Goal: Find specific page/section: Find specific page/section

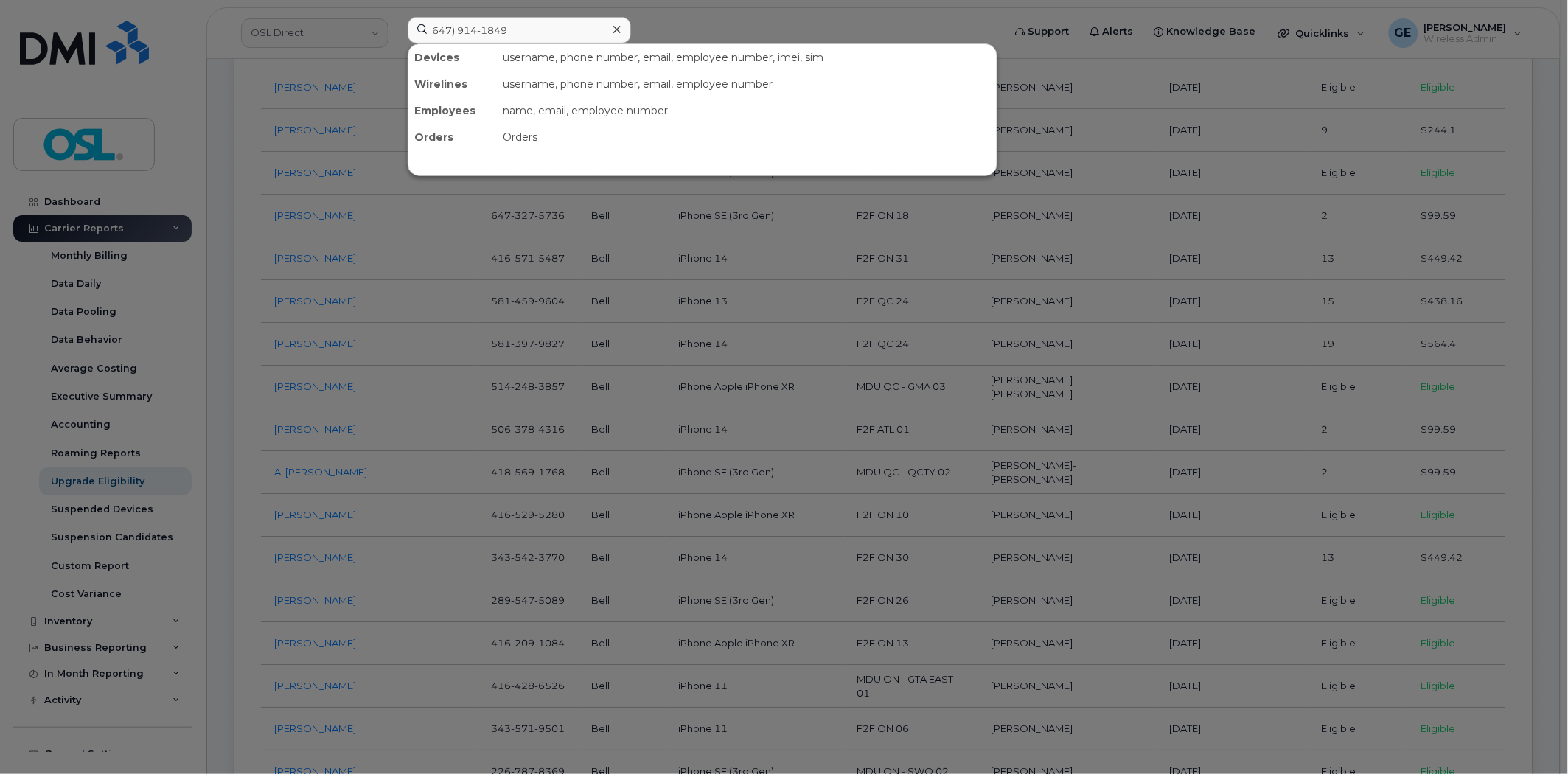
scroll to position [3440, 0]
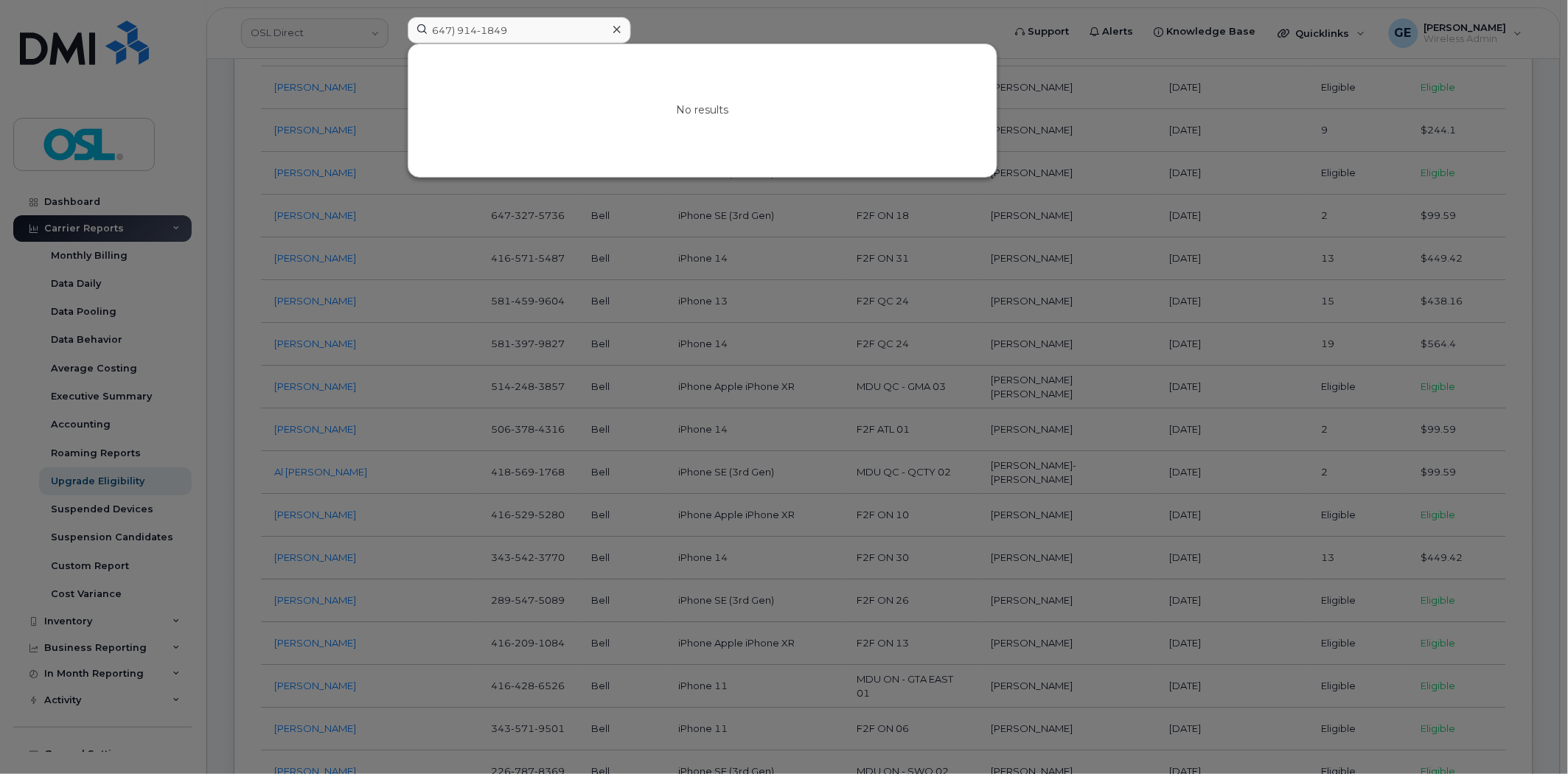
drag, startPoint x: 477, startPoint y: 31, endPoint x: 389, endPoint y: 39, distance: 88.4
click at [396, 39] on div "647) 914-1849 No results" at bounding box center [701, 32] width 609 height 32
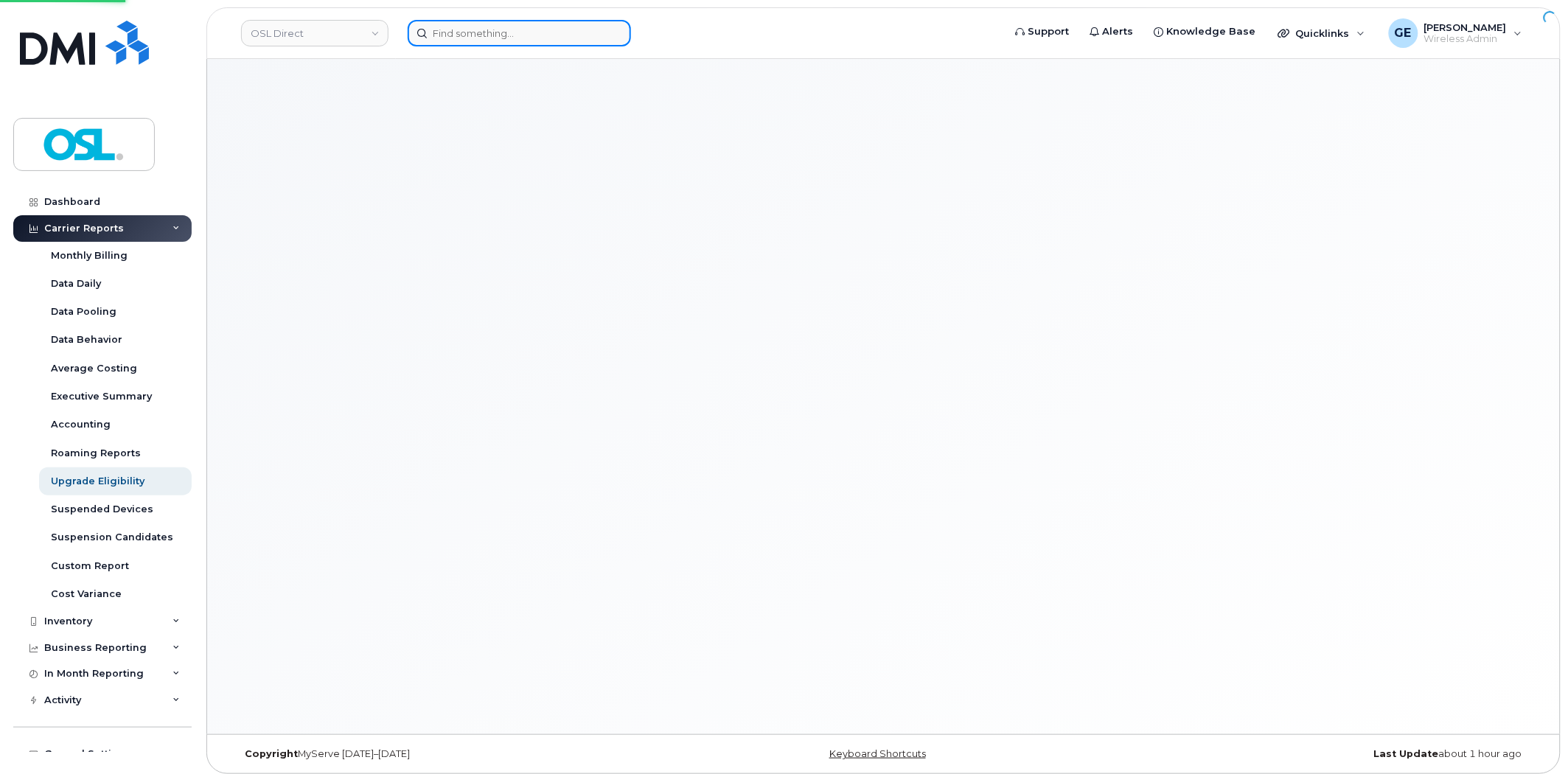
click at [523, 31] on input at bounding box center [519, 33] width 224 height 26
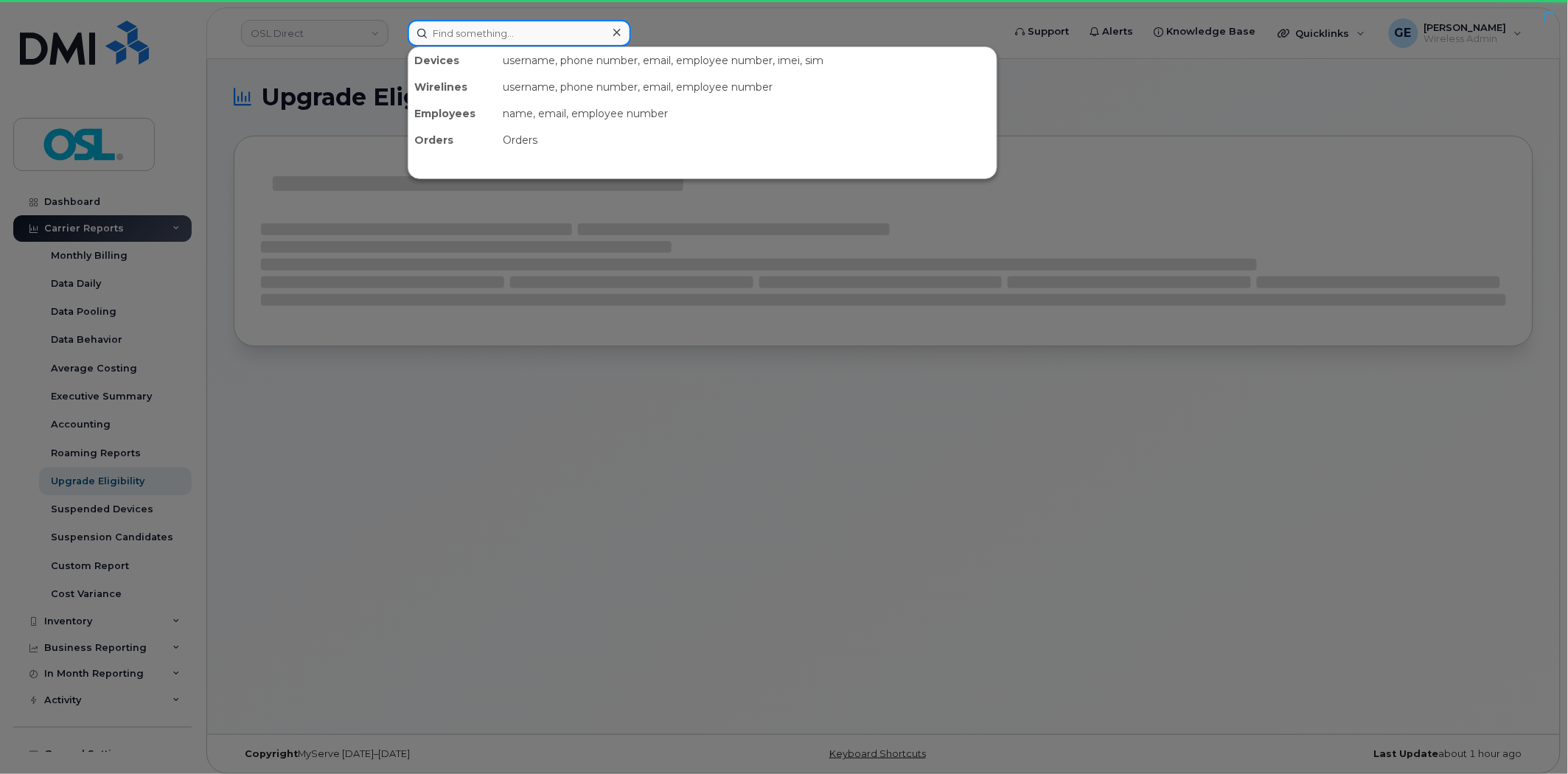
paste input "647) 914-1849"
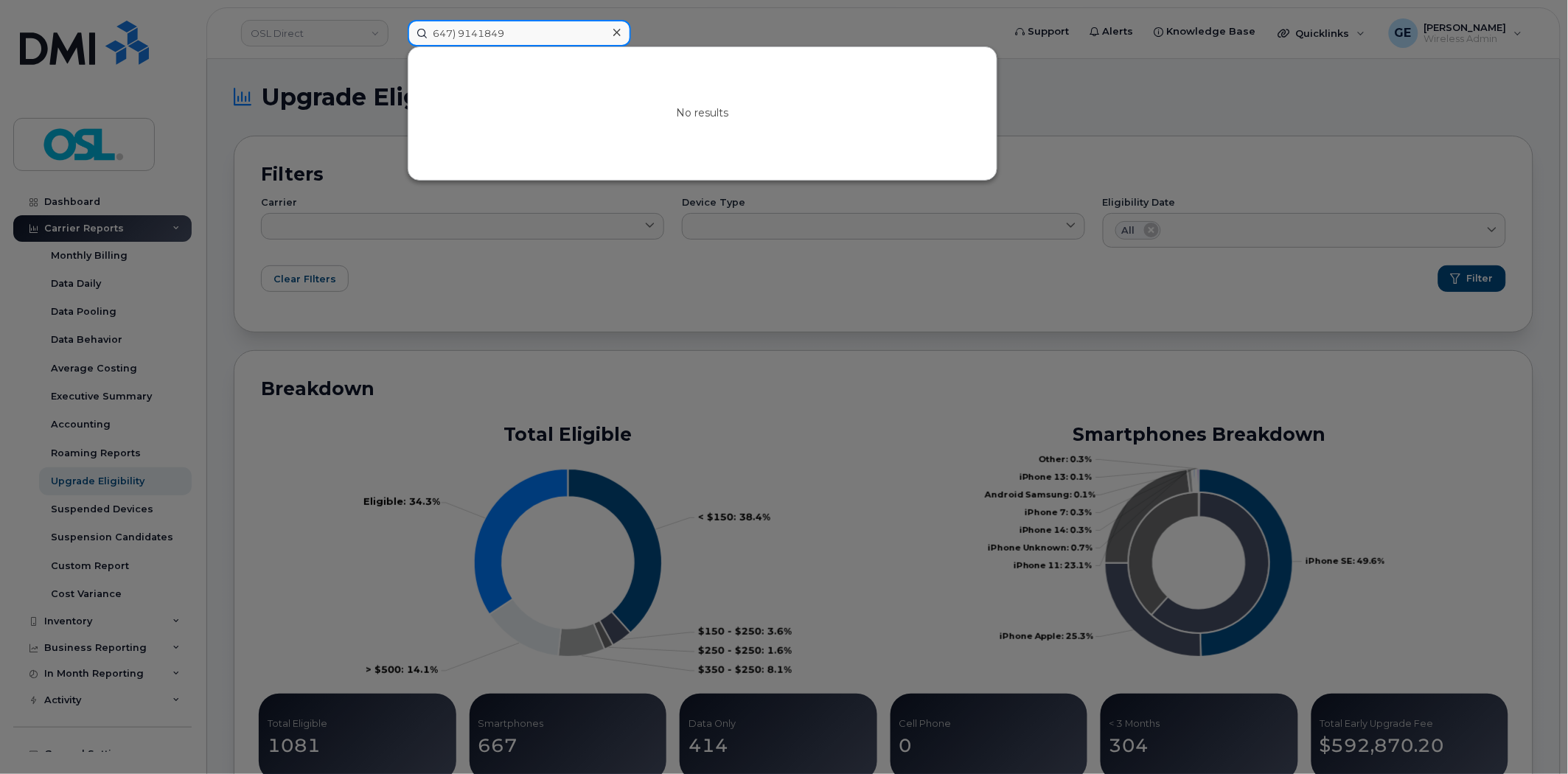
click at [460, 30] on input "647) 9141849" at bounding box center [519, 33] width 224 height 26
click at [484, 24] on input "6479141849" at bounding box center [519, 33] width 224 height 26
click at [517, 33] on input "6479141849" at bounding box center [519, 33] width 224 height 26
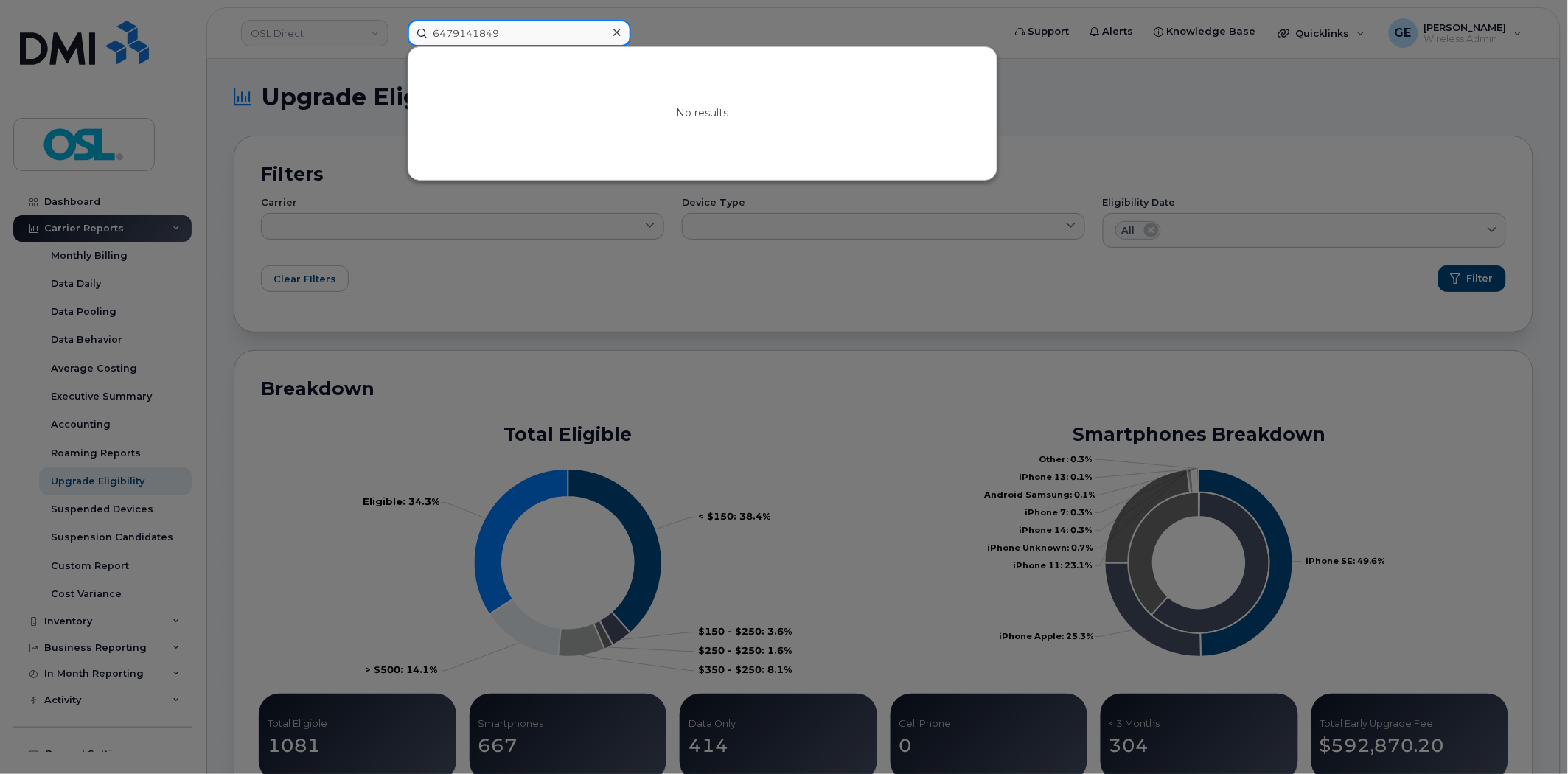
paste input "41642066"
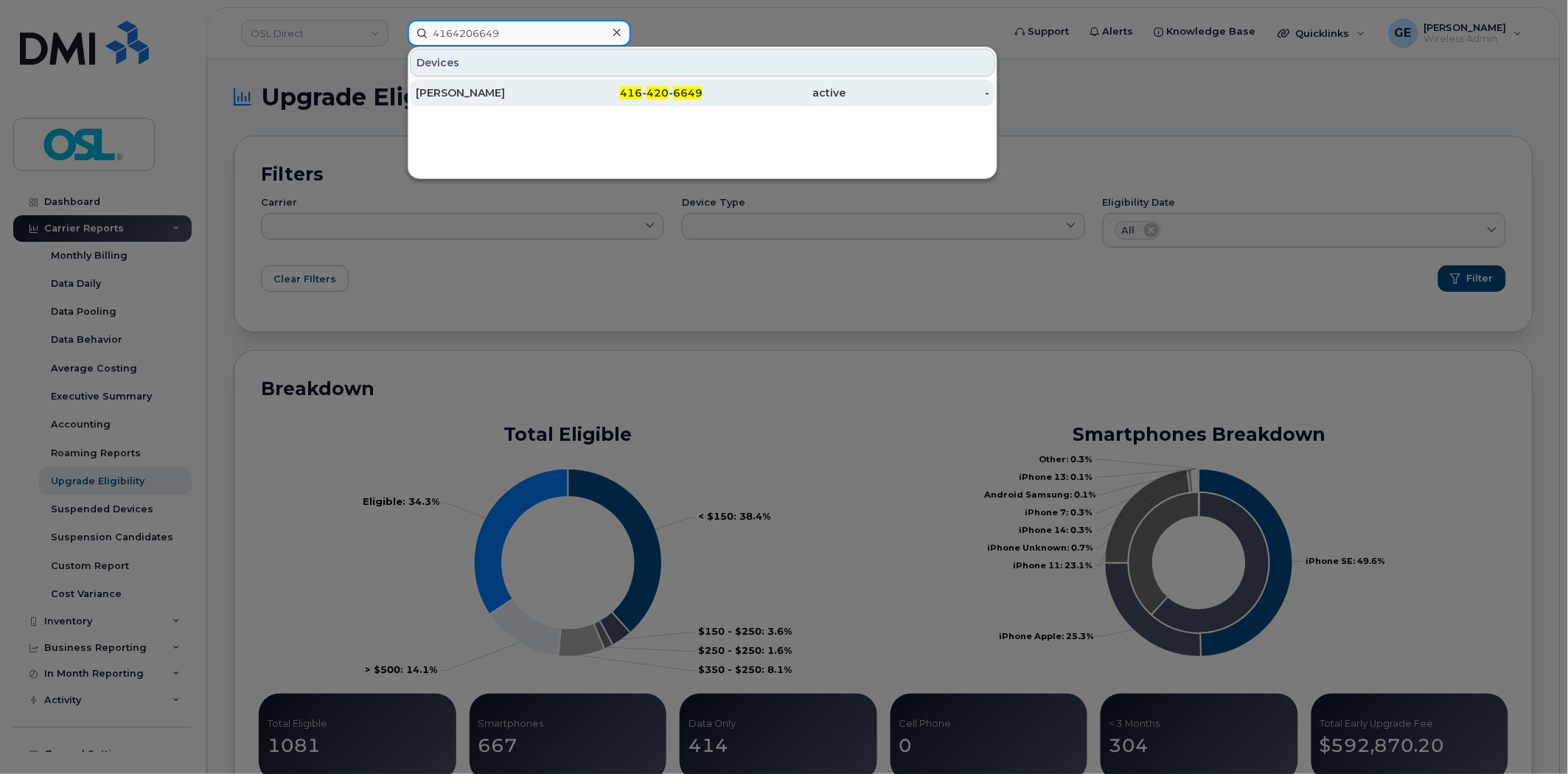
type input "4164206649"
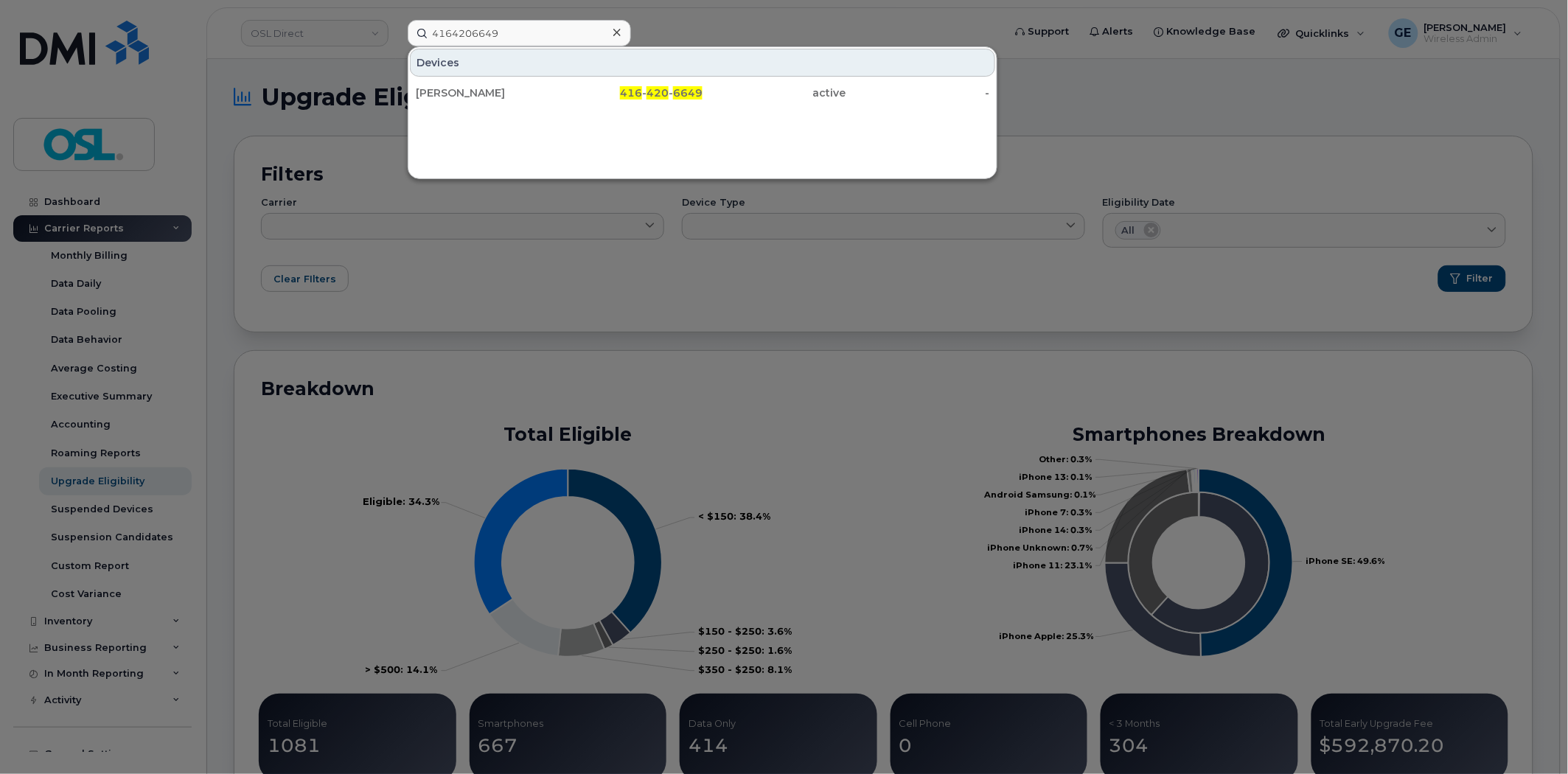
drag, startPoint x: 499, startPoint y: 89, endPoint x: 591, endPoint y: 108, distance: 93.9
click at [499, 89] on div "[PERSON_NAME]" at bounding box center [488, 92] width 144 height 15
